Goal: Information Seeking & Learning: Learn about a topic

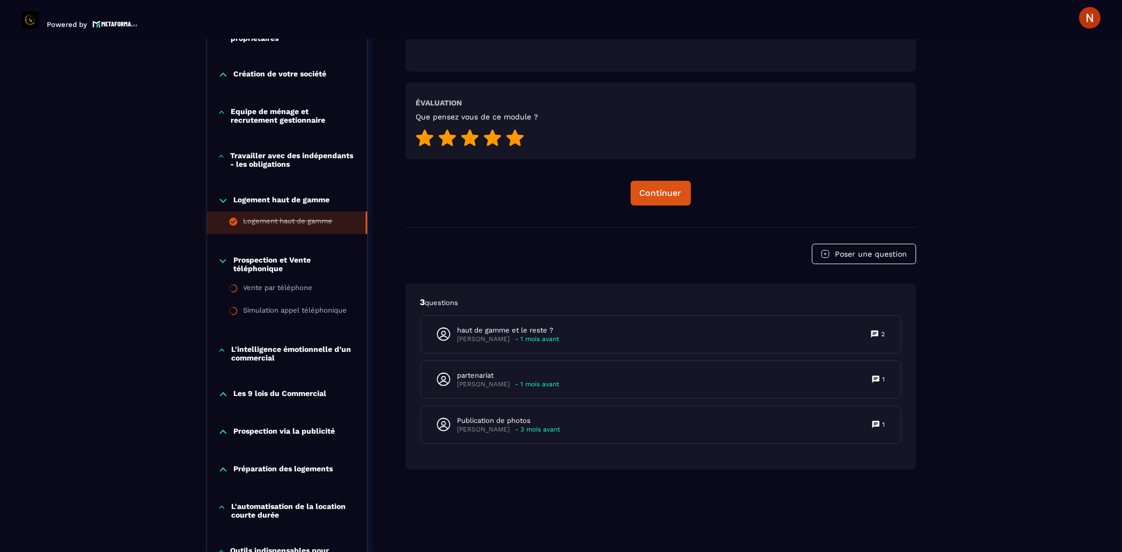
scroll to position [514, 0]
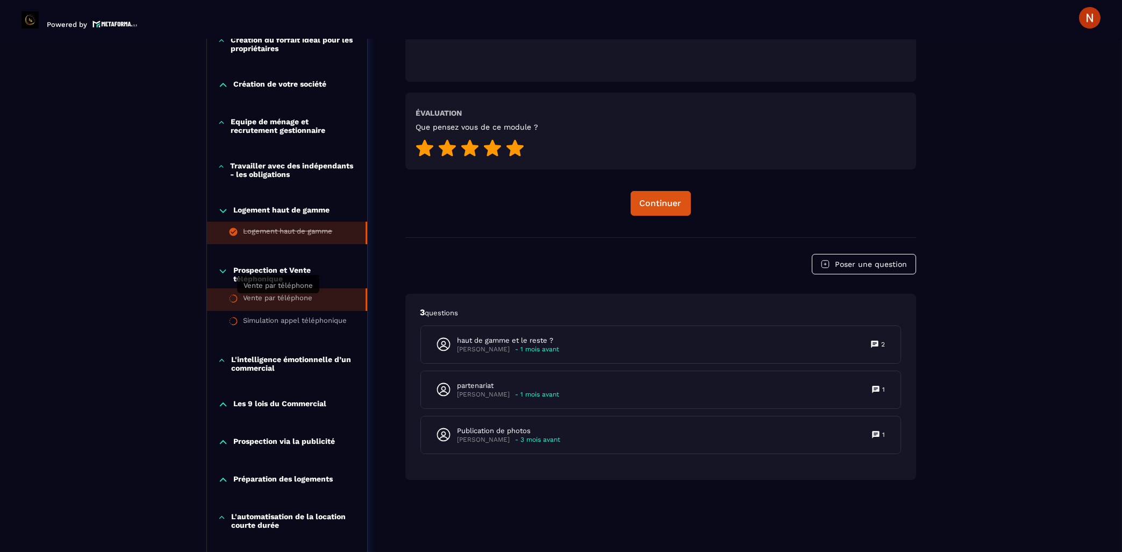
click at [296, 305] on div "Vente par téléphone" at bounding box center [278, 300] width 69 height 12
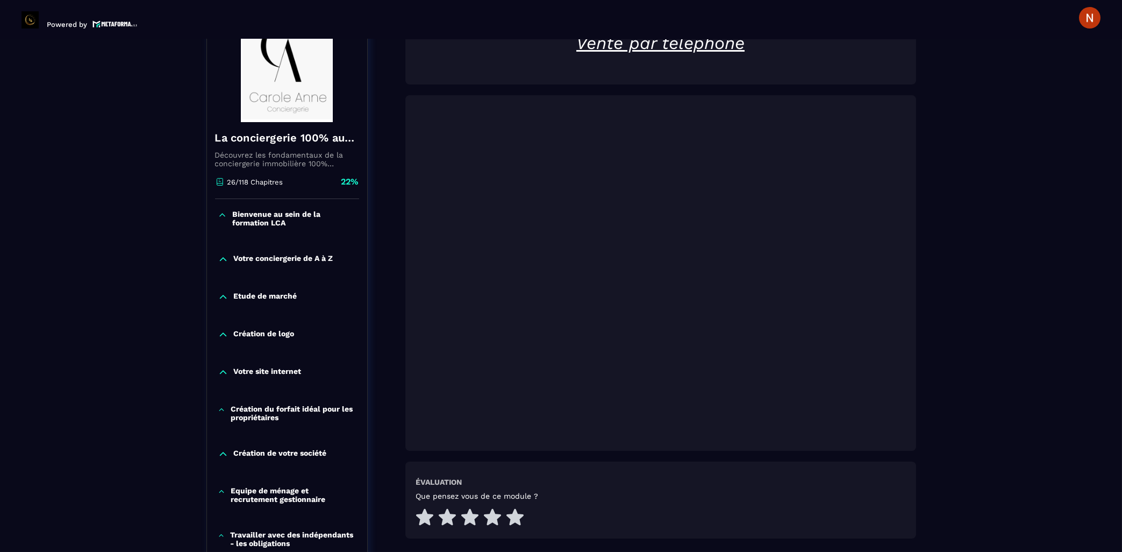
scroll to position [148, 0]
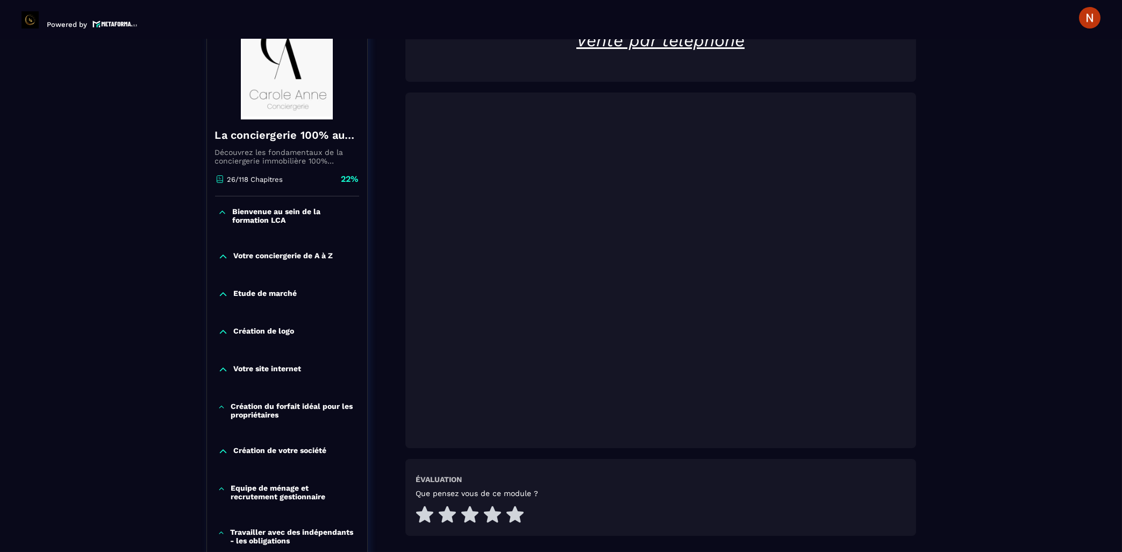
click at [876, 53] on div "Vente par téléphone" at bounding box center [660, 50] width 489 height 41
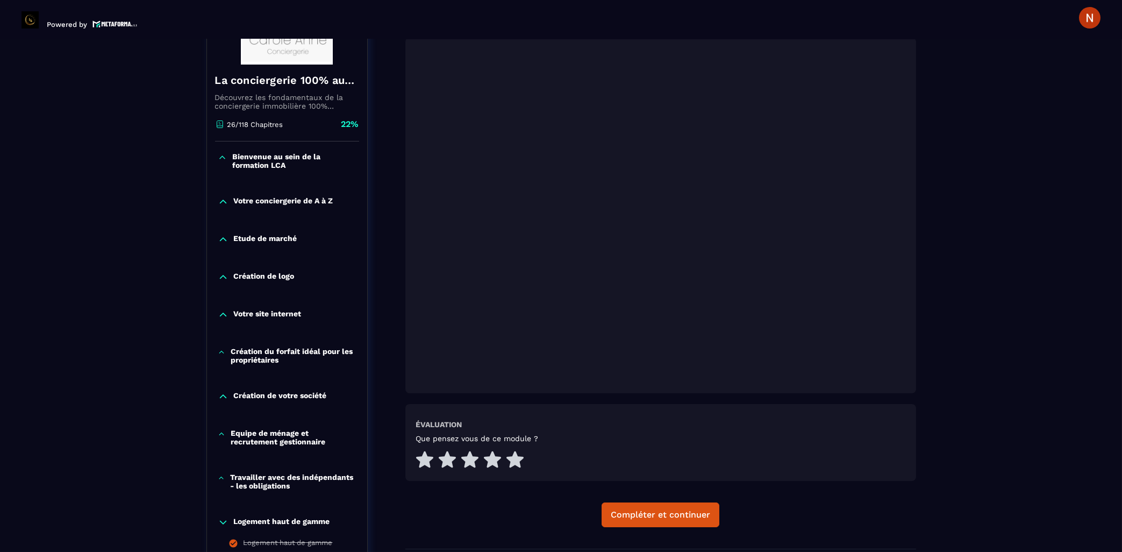
scroll to position [206, 0]
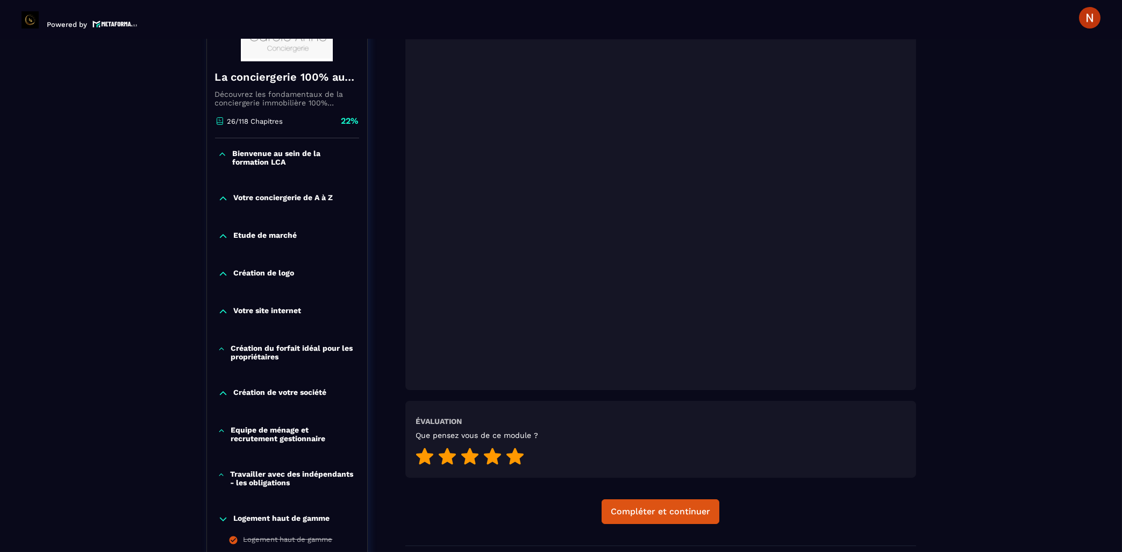
click at [518, 447] on icon at bounding box center [514, 455] width 17 height 17
click at [646, 506] on div "Compléter et continuer" at bounding box center [660, 511] width 99 height 11
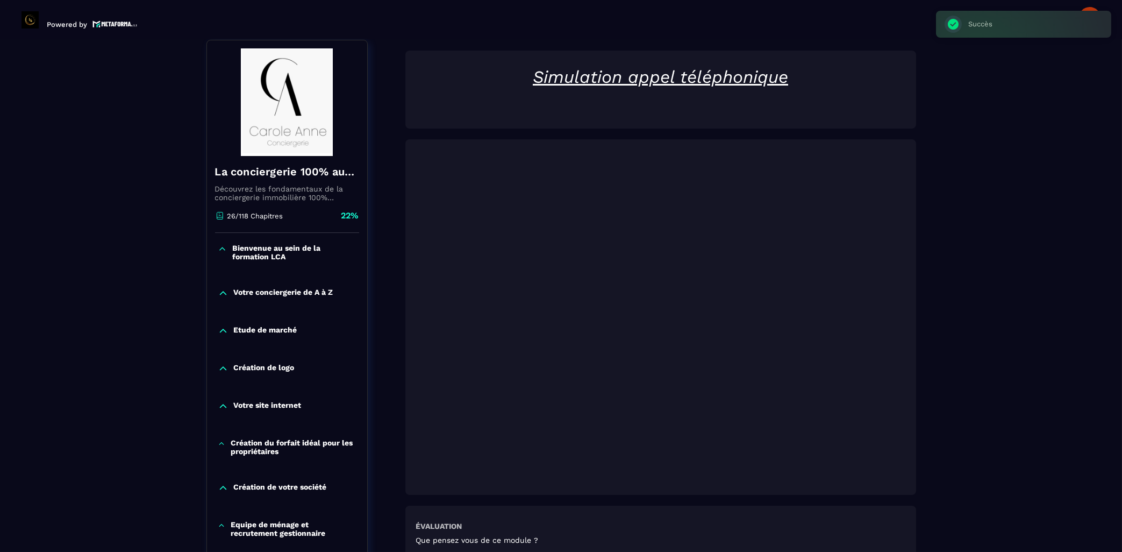
scroll to position [111, 0]
click at [663, 477] on div "Simulation appel téléphonique Évaluation Que pensez vous de ce module ? Précéde…" at bounding box center [660, 350] width 511 height 599
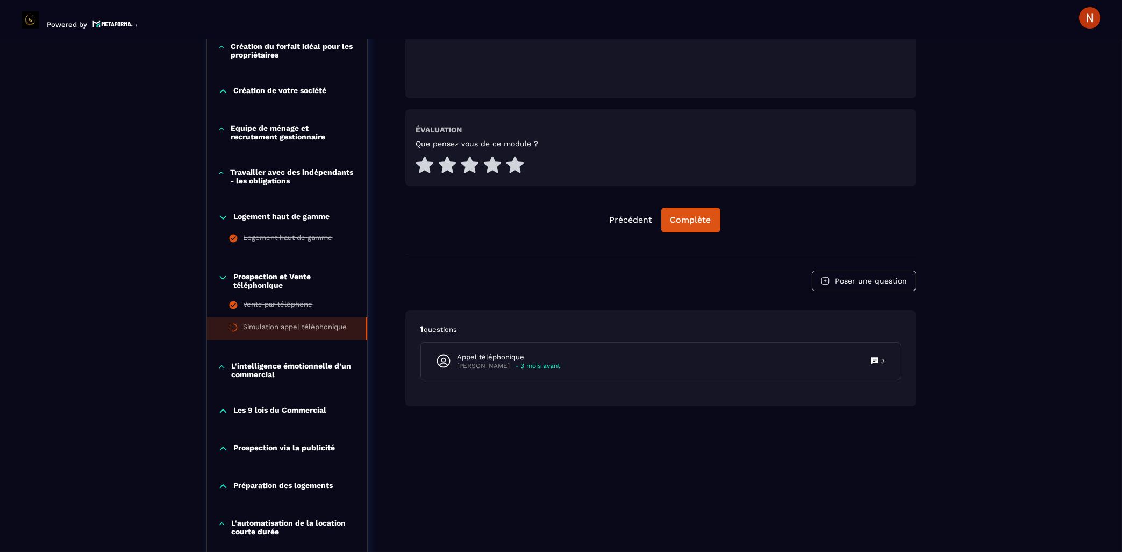
scroll to position [514, 0]
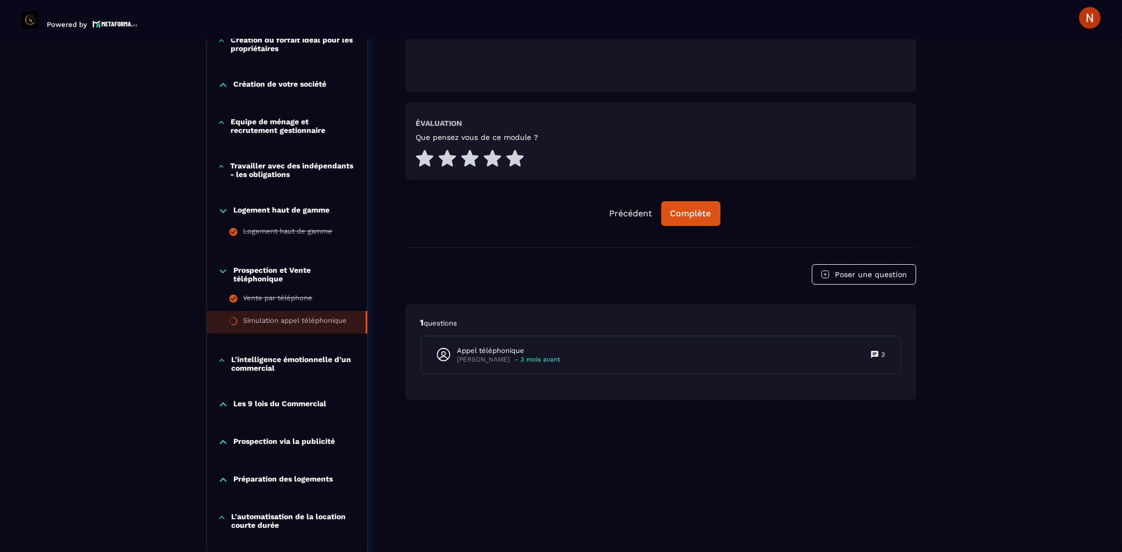
click at [324, 318] on li "Simulation appel téléphonique" at bounding box center [287, 322] width 160 height 23
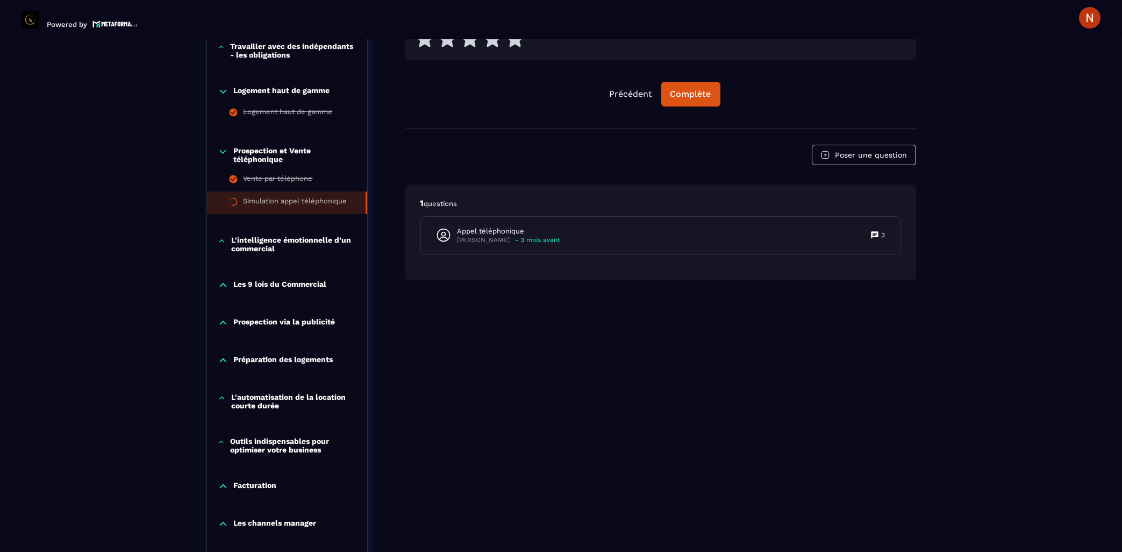
scroll to position [630, 0]
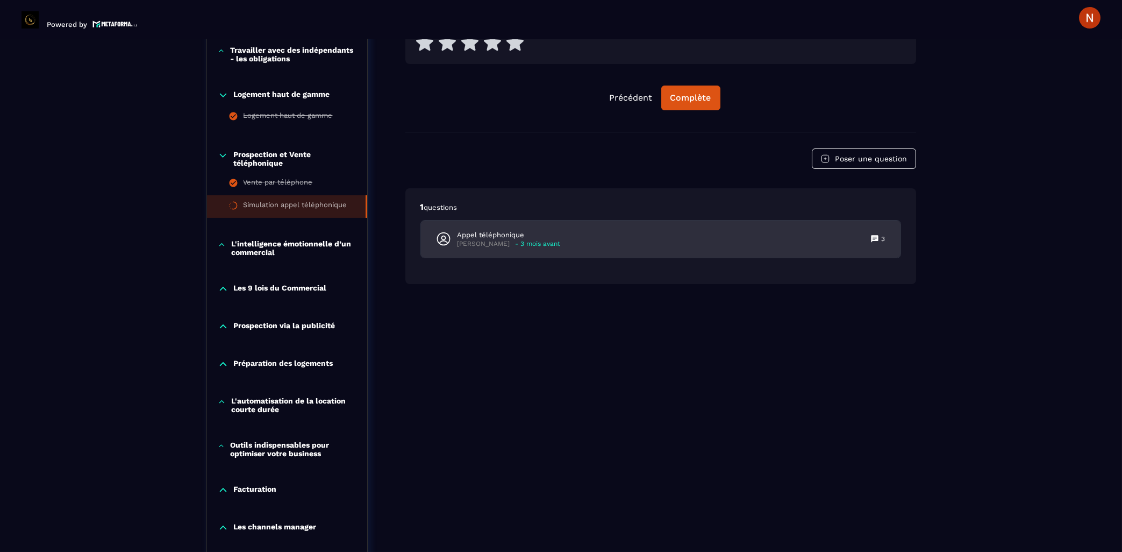
click at [529, 240] on p "- 3 mois avant" at bounding box center [538, 244] width 45 height 8
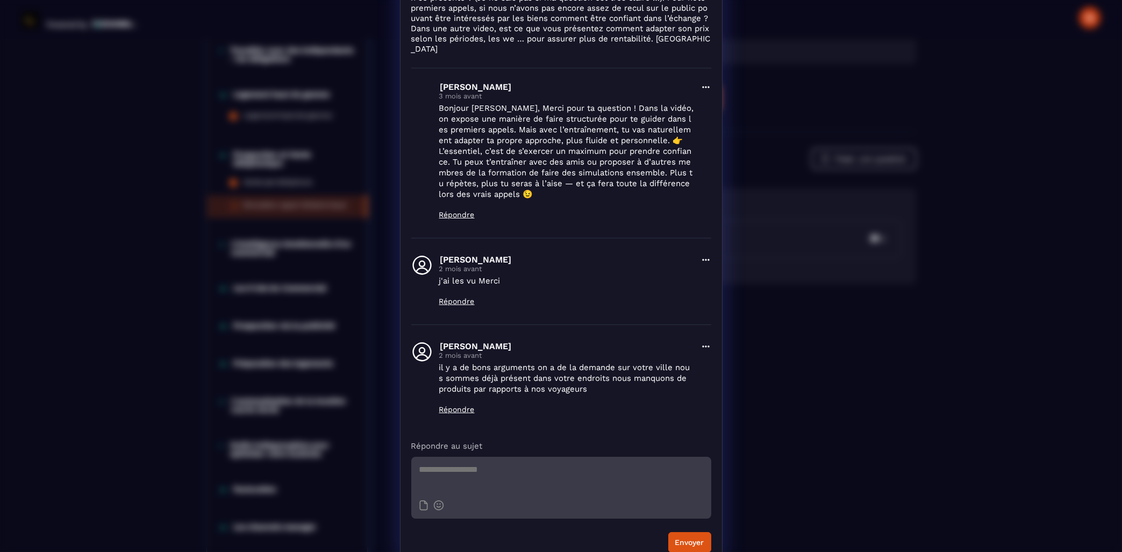
scroll to position [0, 0]
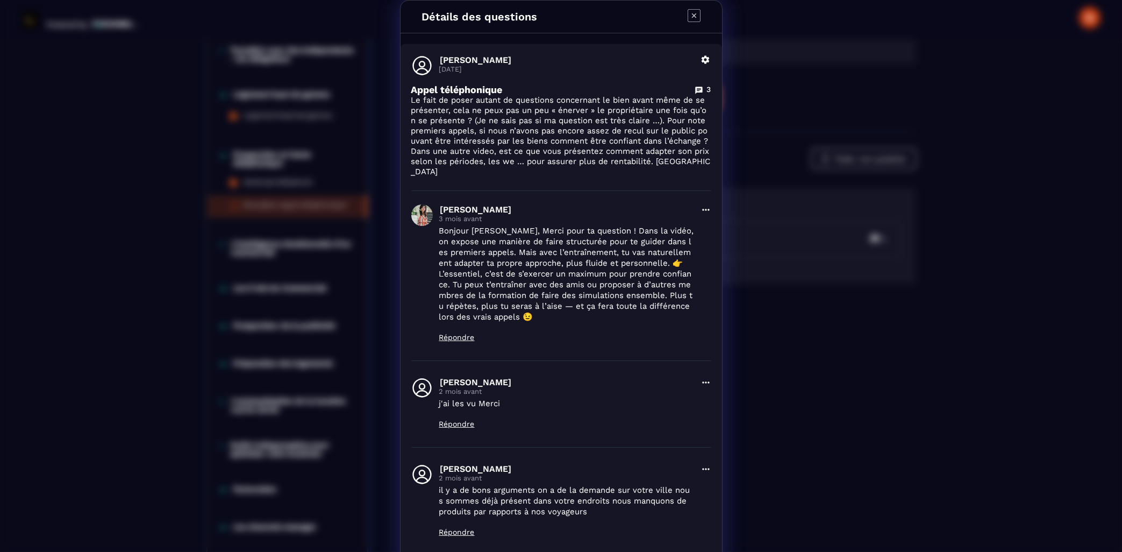
click at [691, 16] on icon "Modal window" at bounding box center [694, 15] width 13 height 13
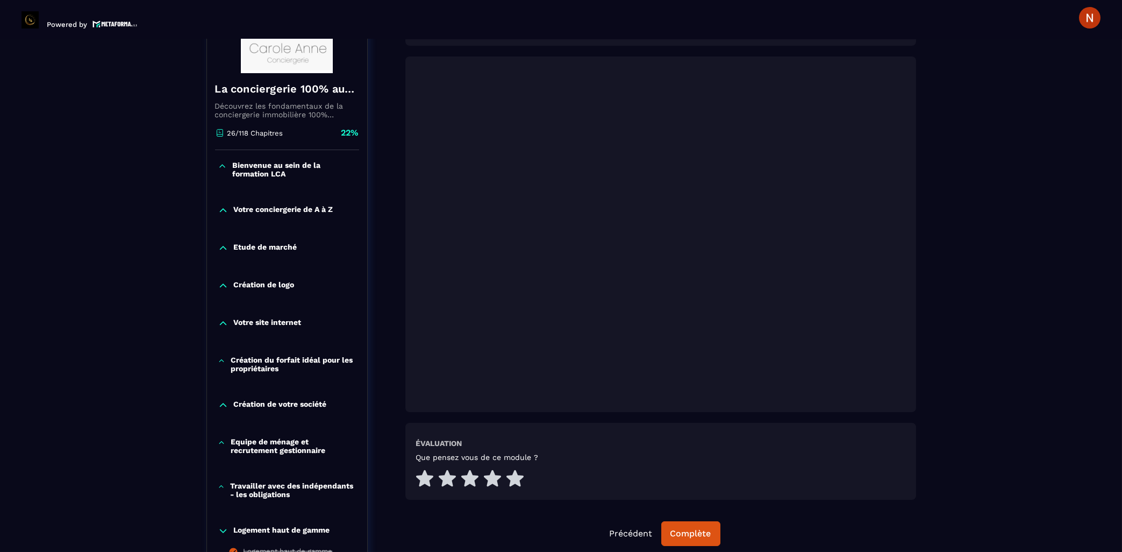
scroll to position [111, 0]
